Goal: Navigation & Orientation: Find specific page/section

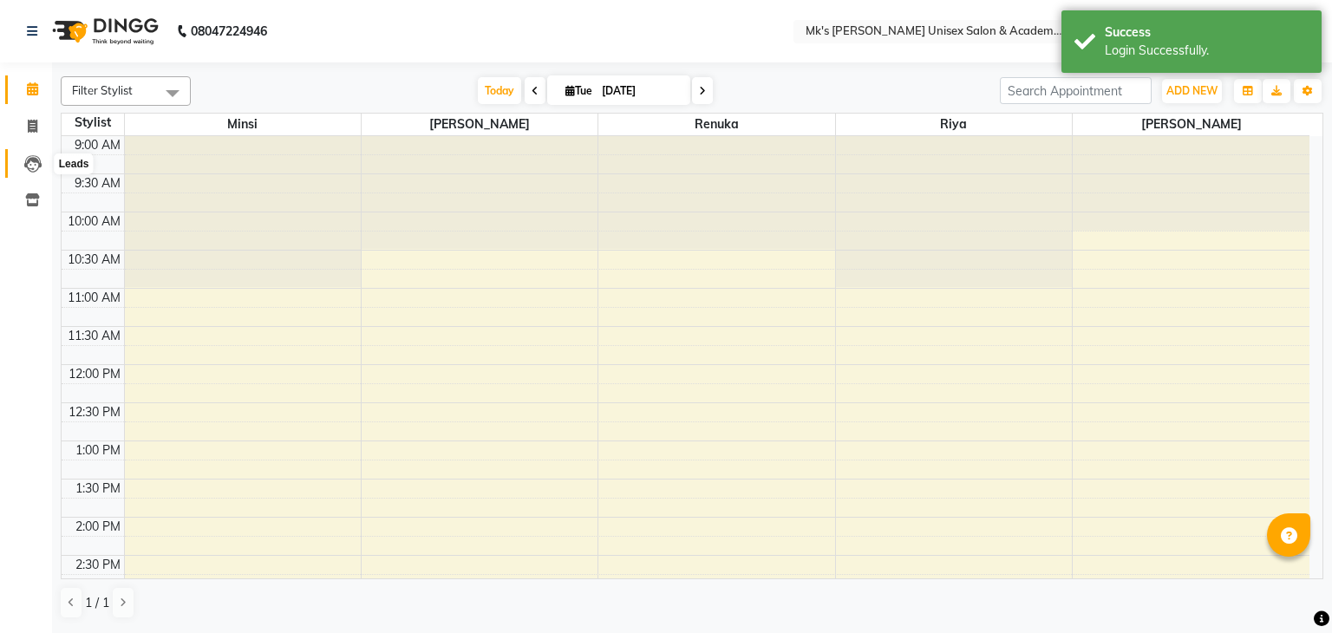
click at [32, 154] on span at bounding box center [32, 164] width 30 height 20
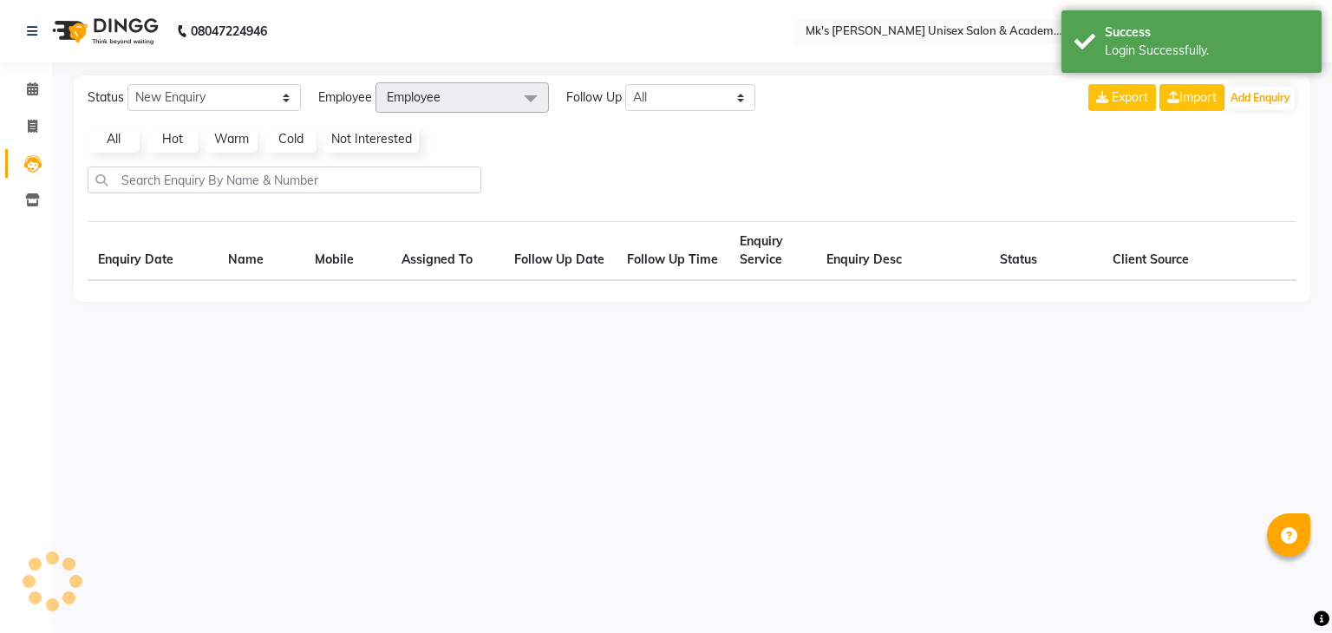
select select "10"
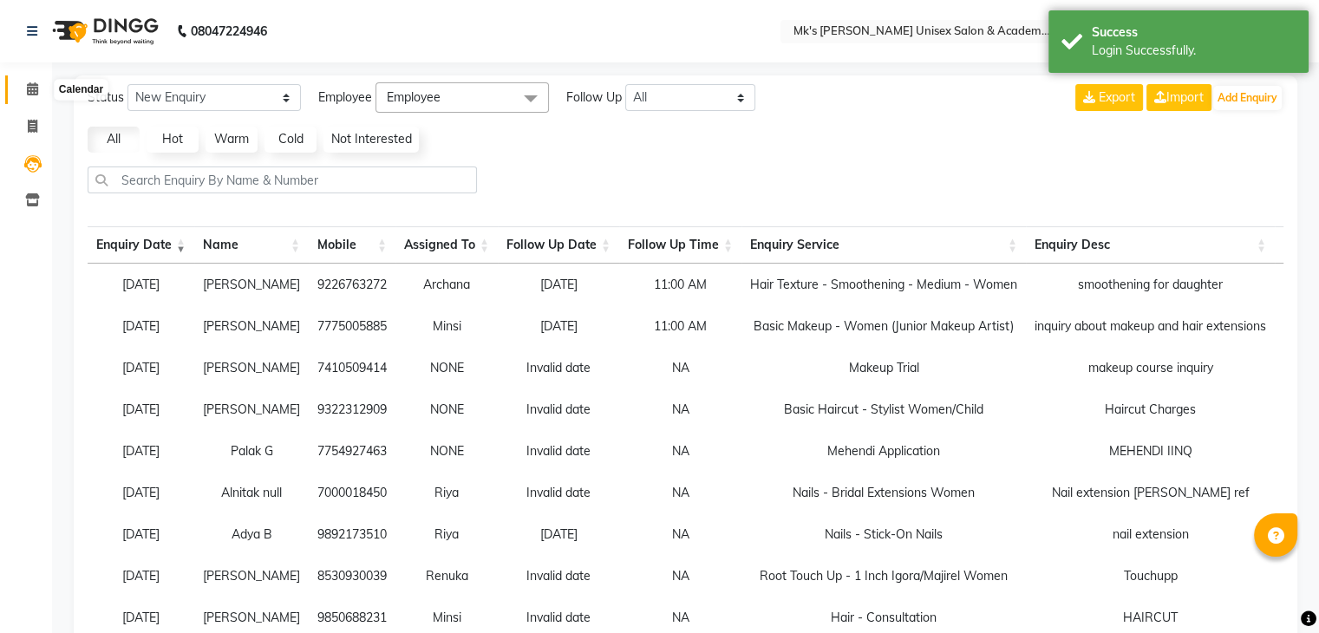
click at [32, 82] on icon at bounding box center [32, 88] width 11 height 13
